Goal: Task Accomplishment & Management: Manage account settings

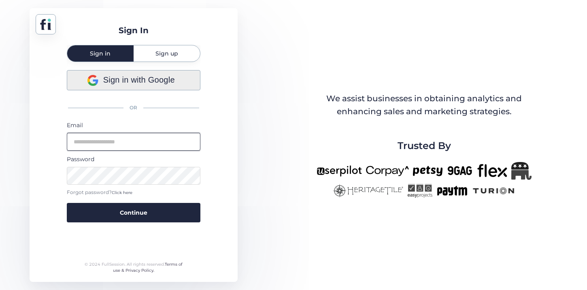
type input "****"
click at [157, 74] on span "Sign in with Google" at bounding box center [139, 80] width 72 height 13
